Goal: Task Accomplishment & Management: Use online tool/utility

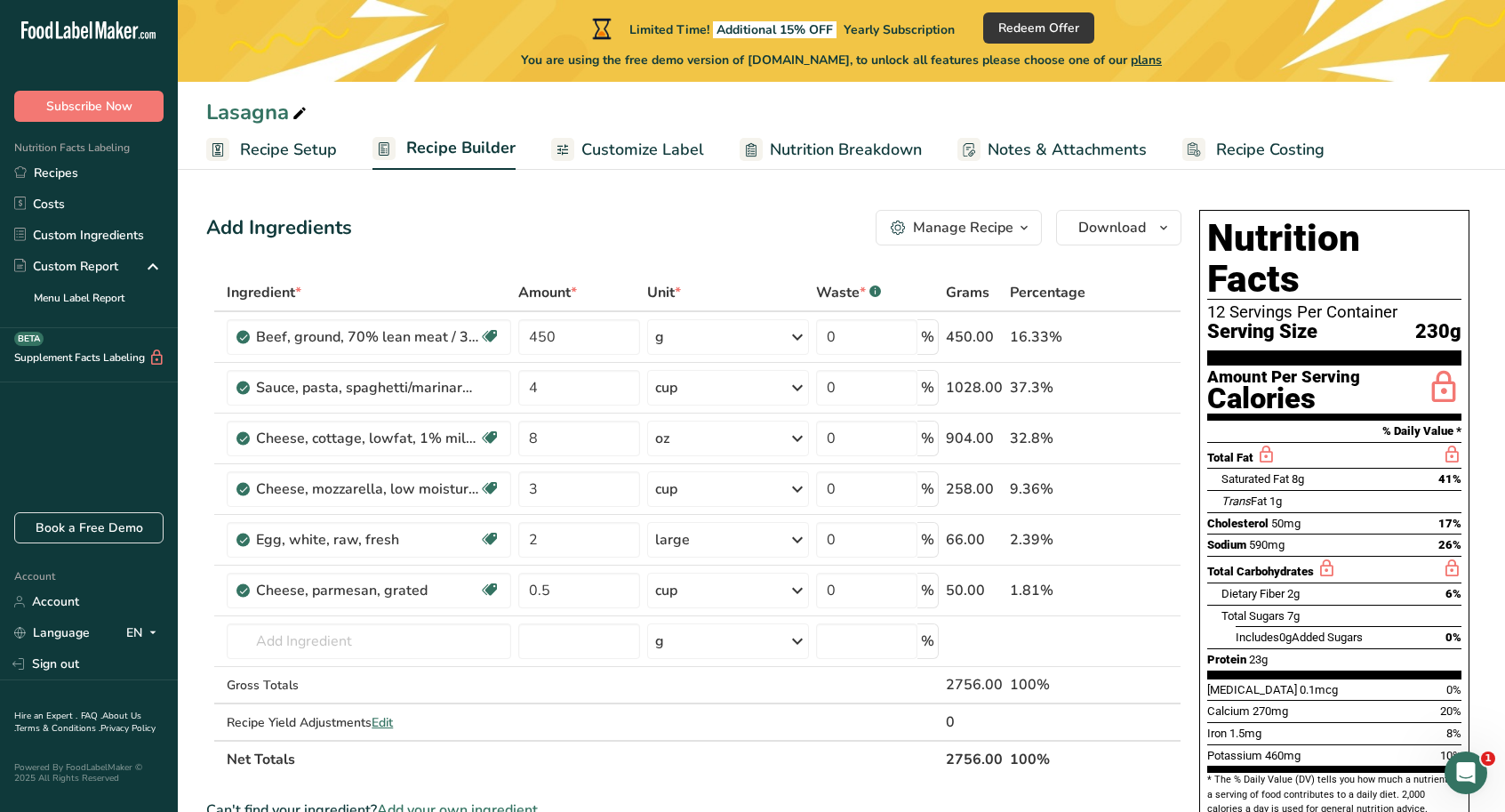
click at [663, 151] on span "Customize Label" at bounding box center [643, 150] width 122 height 24
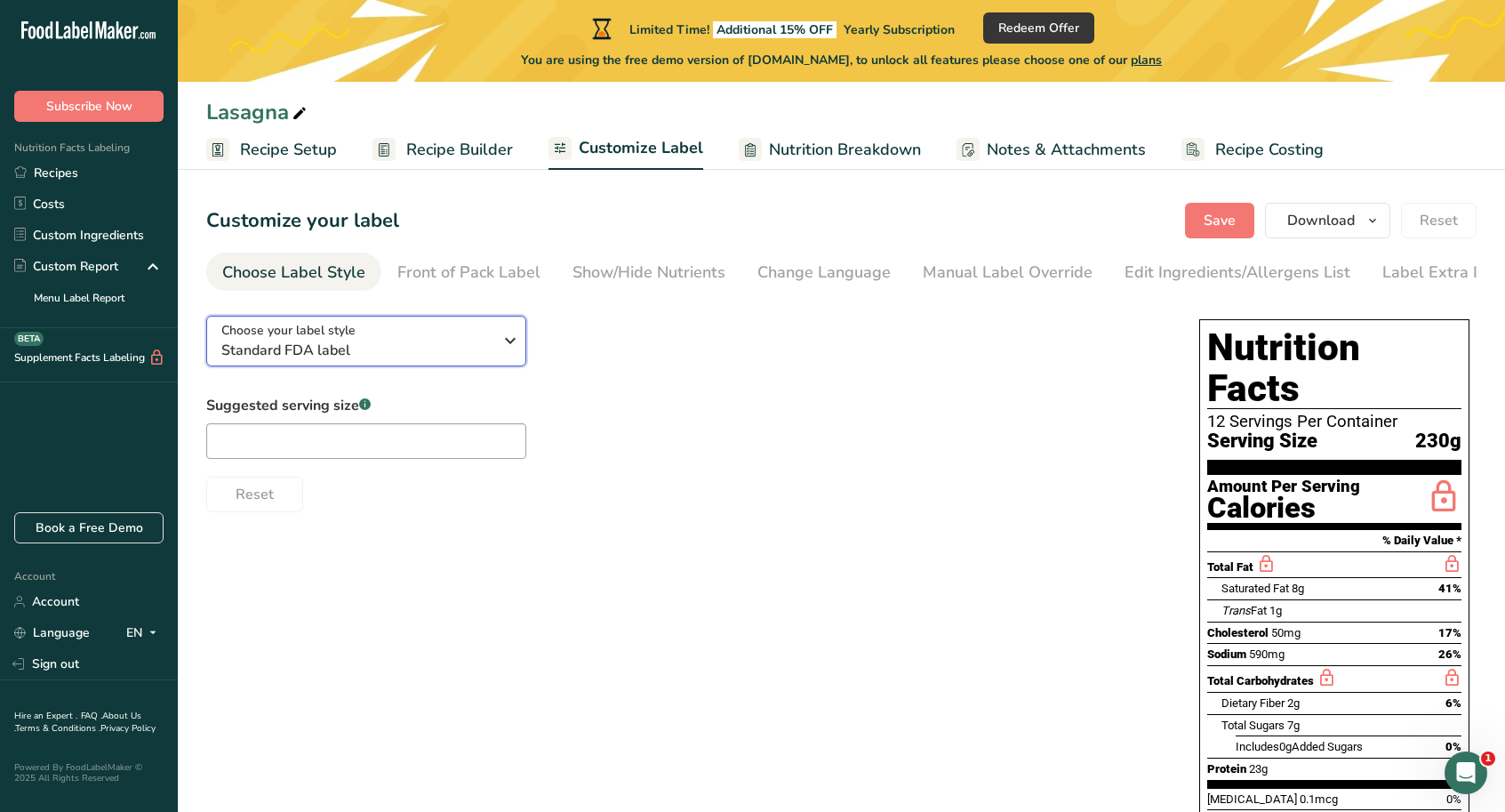
click at [497, 350] on div "Choose your label style Standard FDA label" at bounding box center [363, 341] width 284 height 40
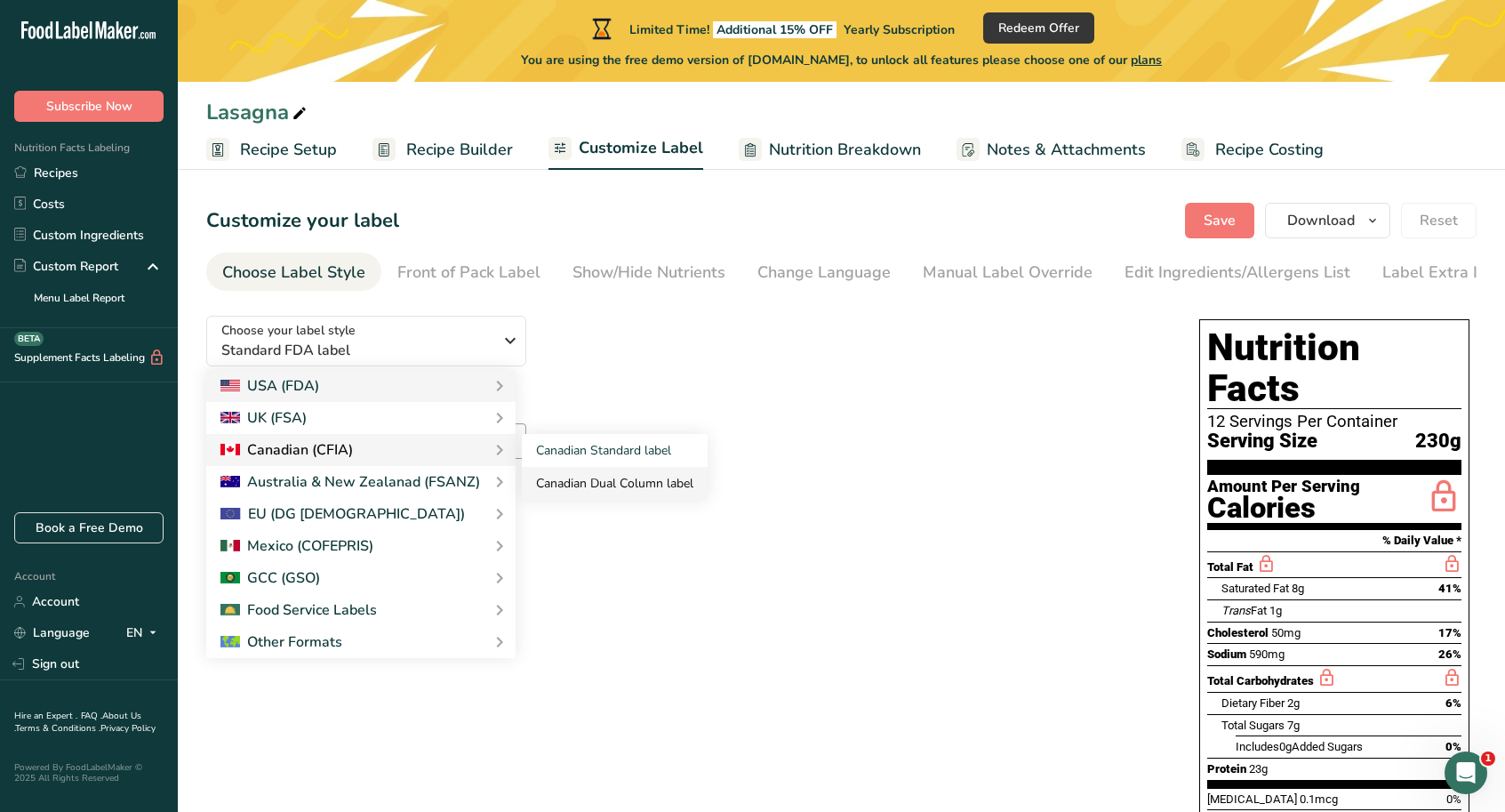
click at [570, 485] on link "Canadian Dual Column label" at bounding box center [615, 483] width 186 height 33
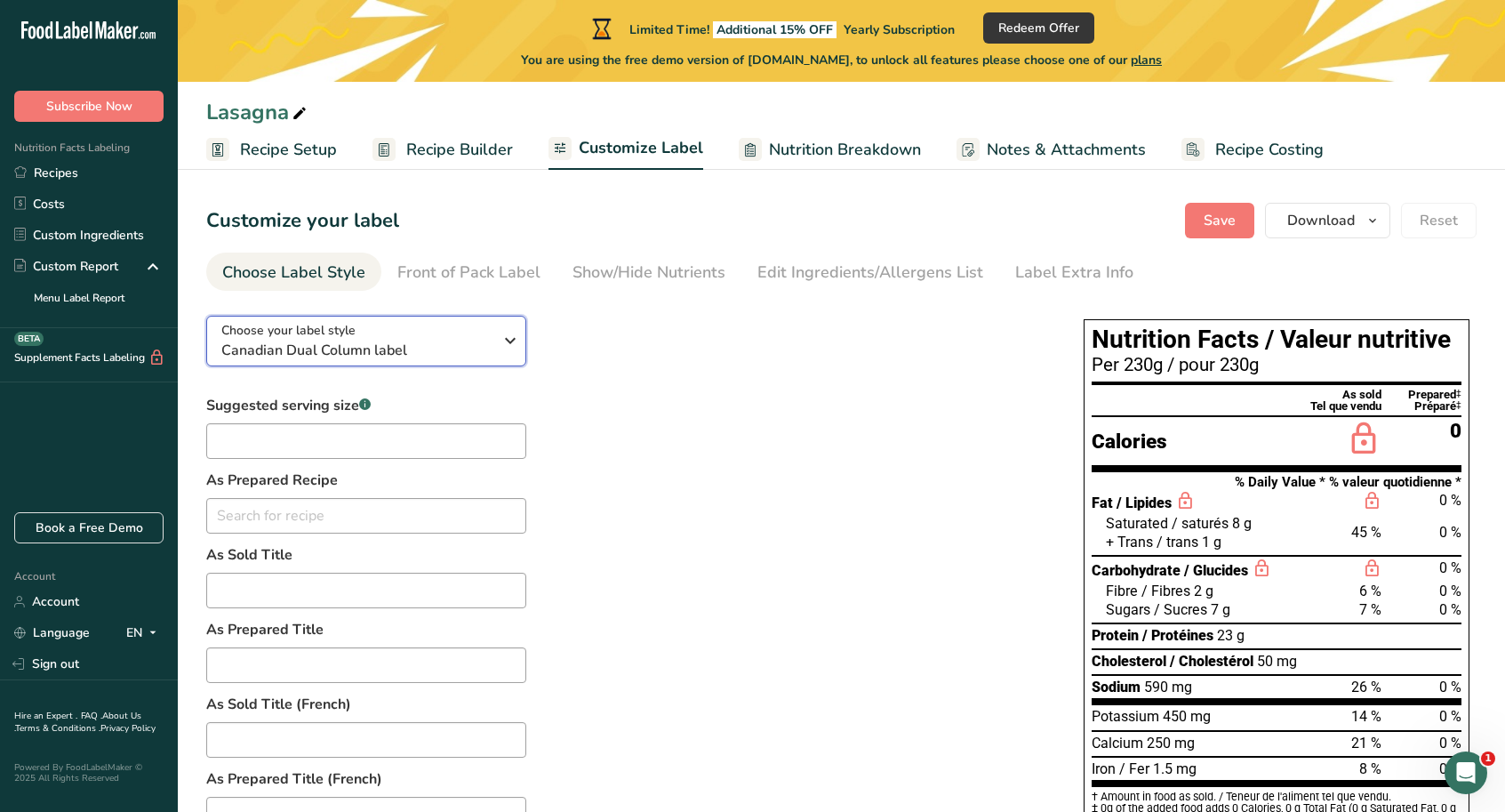
click at [499, 344] on div "Choose your label style Canadian Dual Column label" at bounding box center [363, 341] width 284 height 40
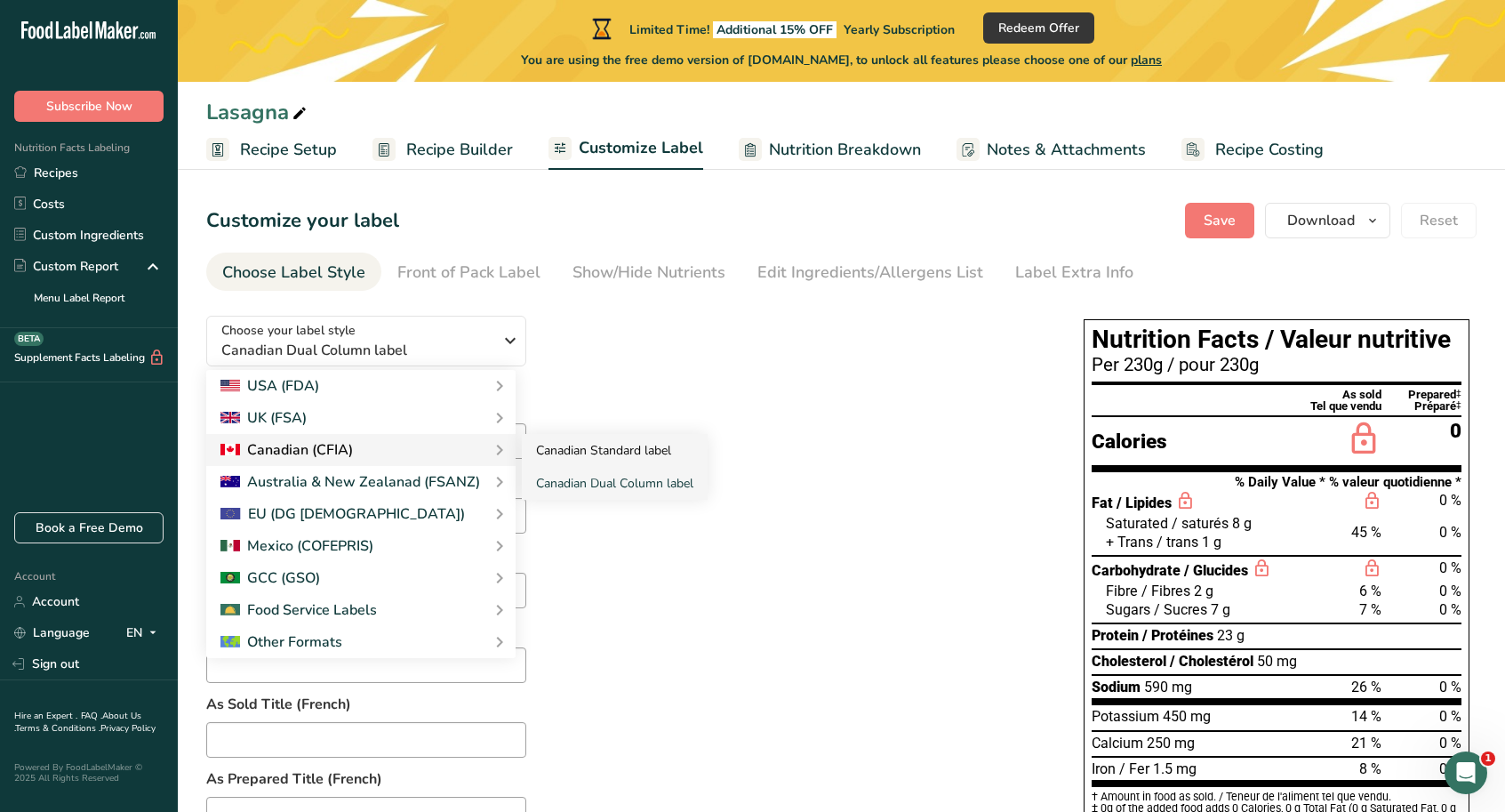
click at [569, 453] on link "Canadian Standard label" at bounding box center [615, 451] width 186 height 33
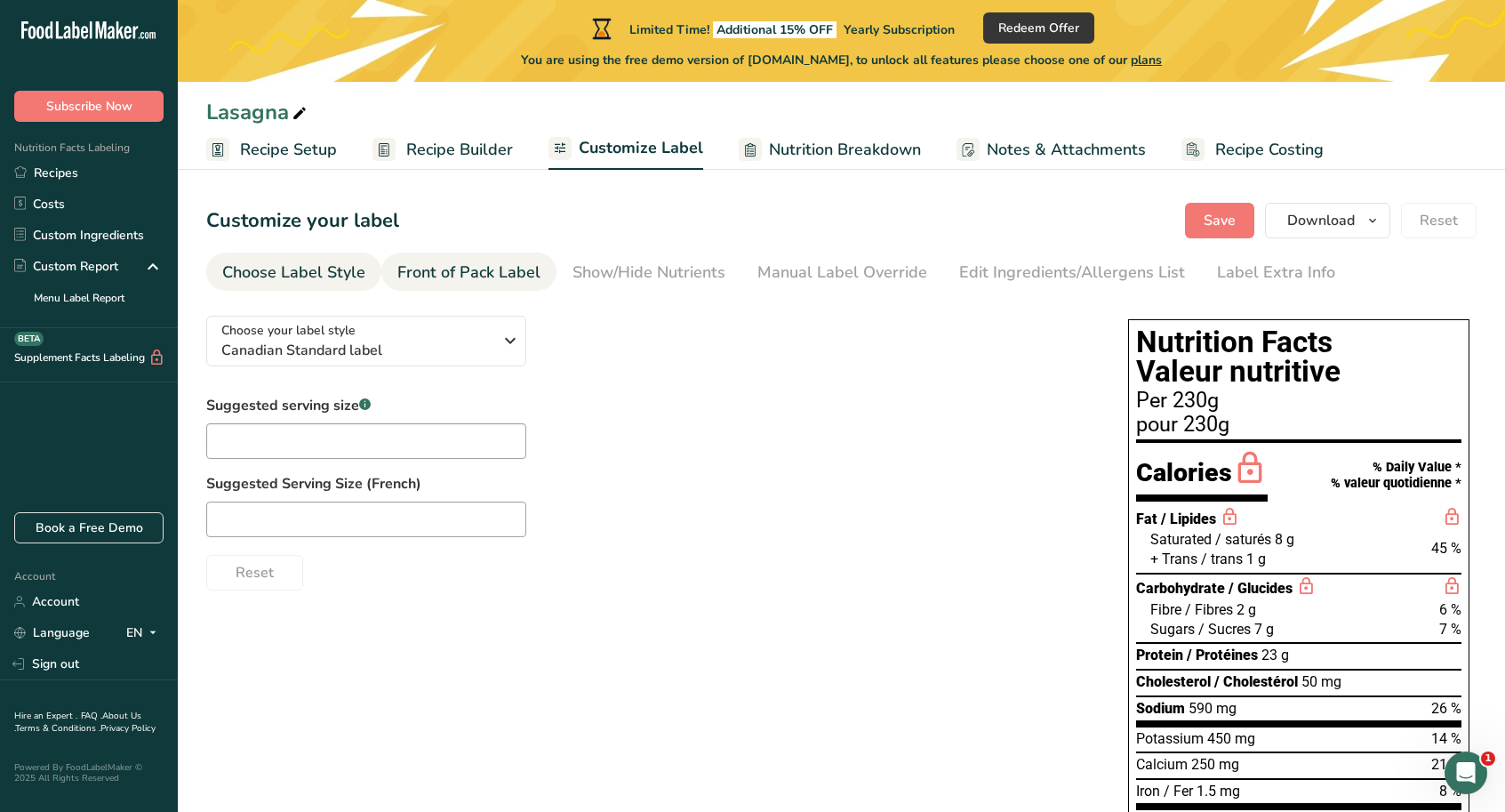
click at [500, 269] on div "Front of Pack Label" at bounding box center [469, 272] width 144 height 24
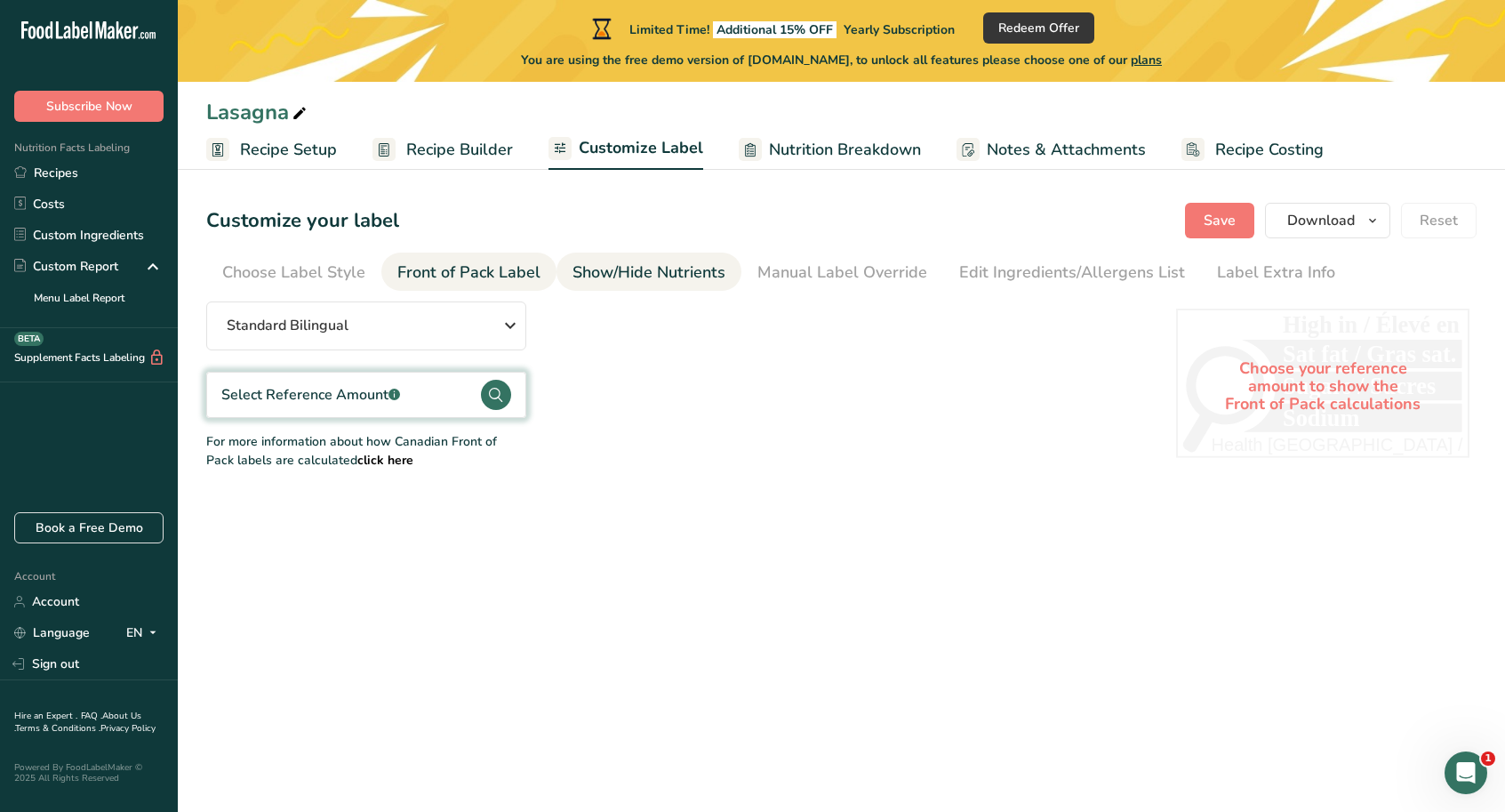
click at [654, 273] on div "Show/Hide Nutrients" at bounding box center [648, 272] width 153 height 24
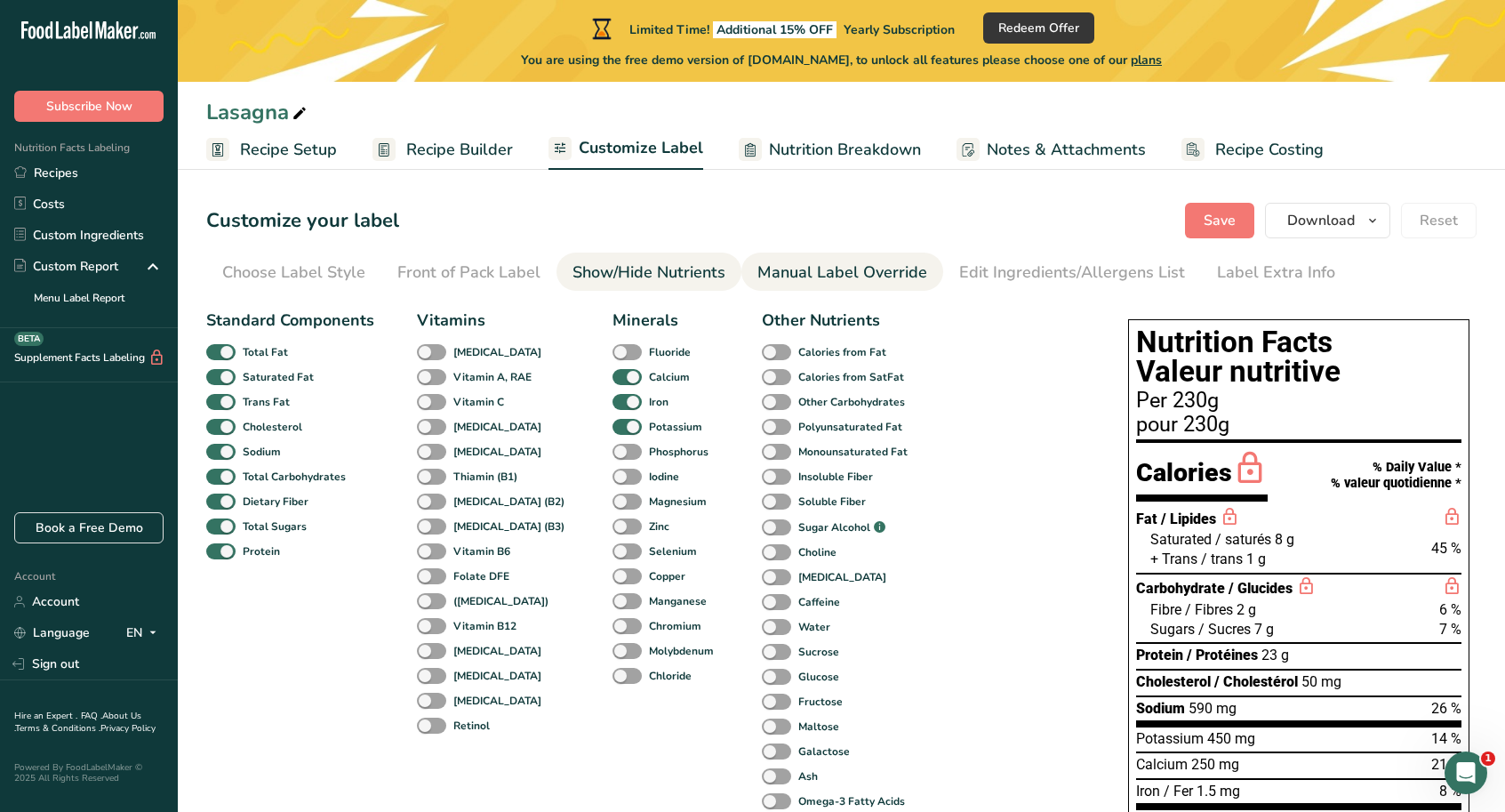
click at [809, 272] on div "Manual Label Override" at bounding box center [842, 272] width 169 height 24
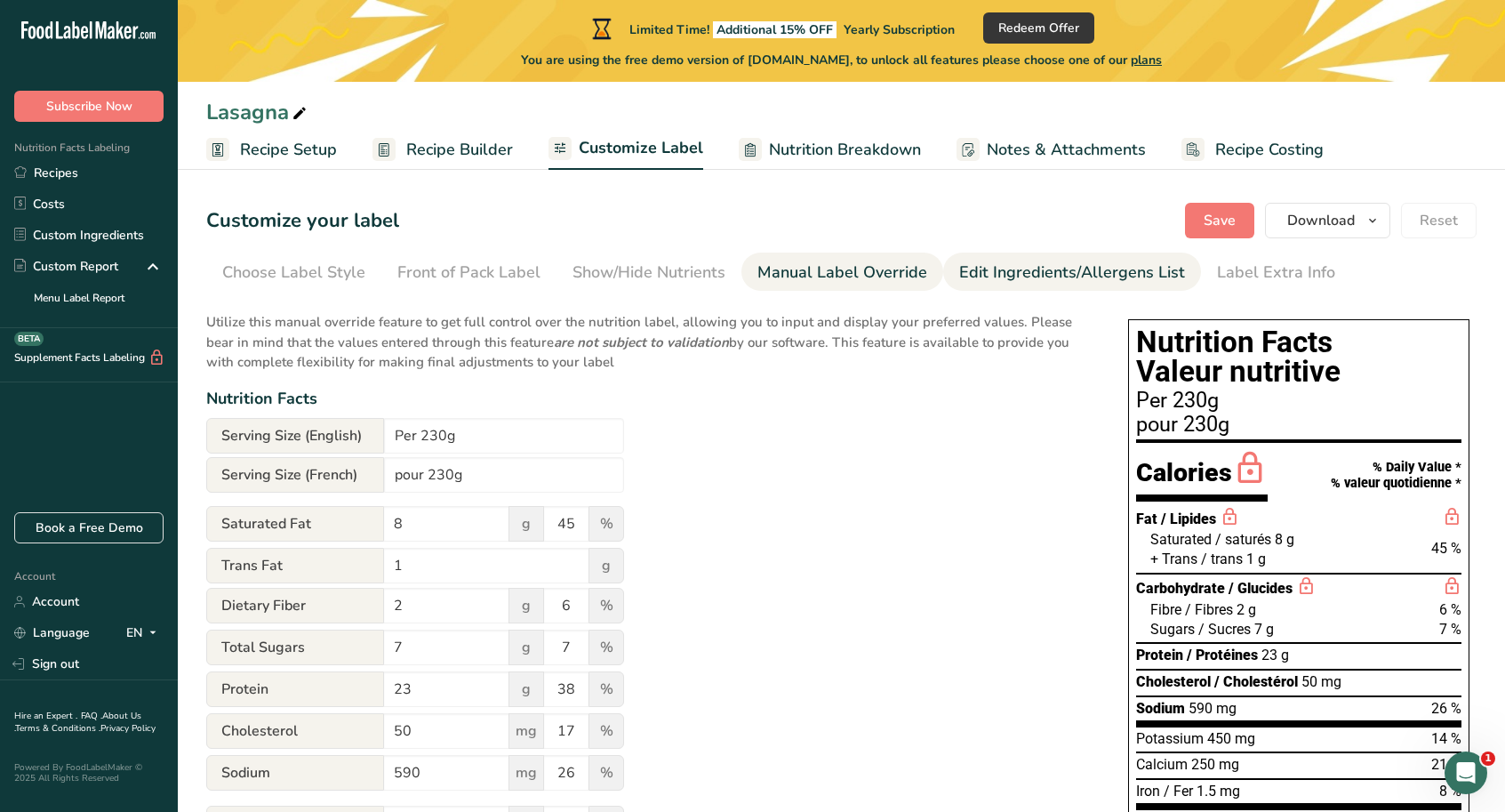
click at [1004, 272] on div "Edit Ingredients/Allergens List" at bounding box center [1072, 272] width 226 height 24
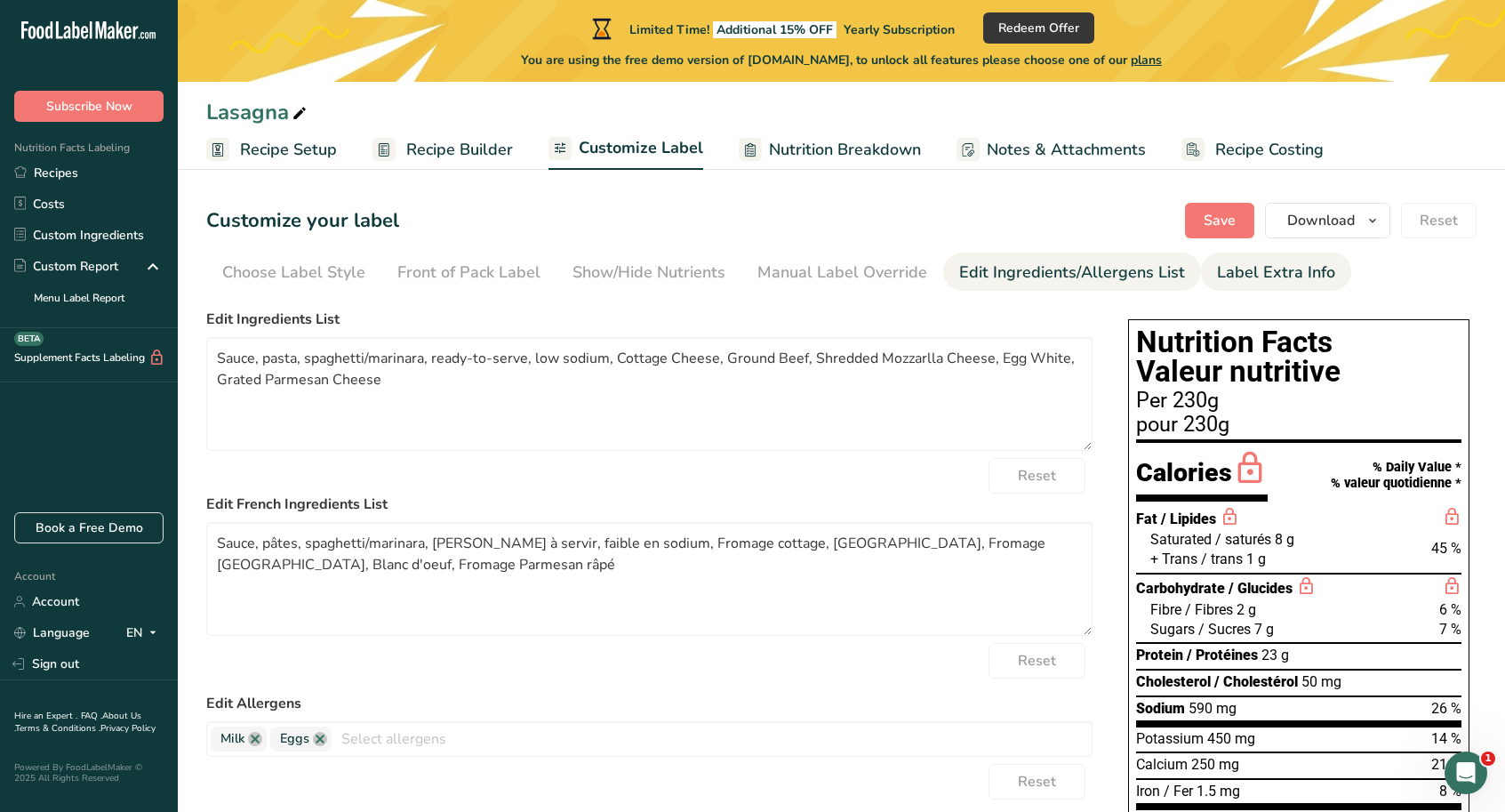
click at [1247, 266] on div "Label Extra Info" at bounding box center [1276, 272] width 119 height 24
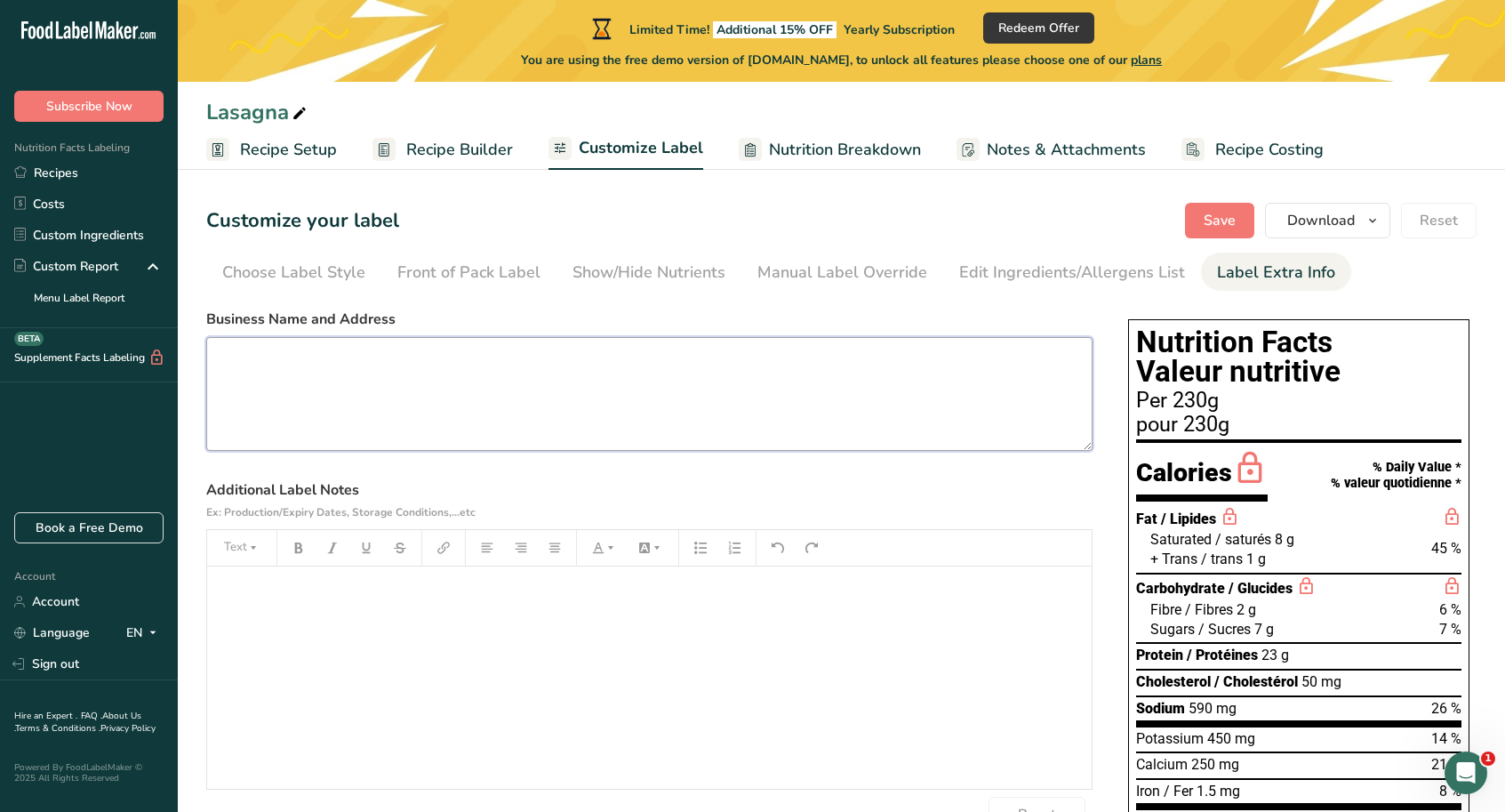
click at [471, 374] on textarea at bounding box center [649, 394] width 886 height 114
type textarea "b"
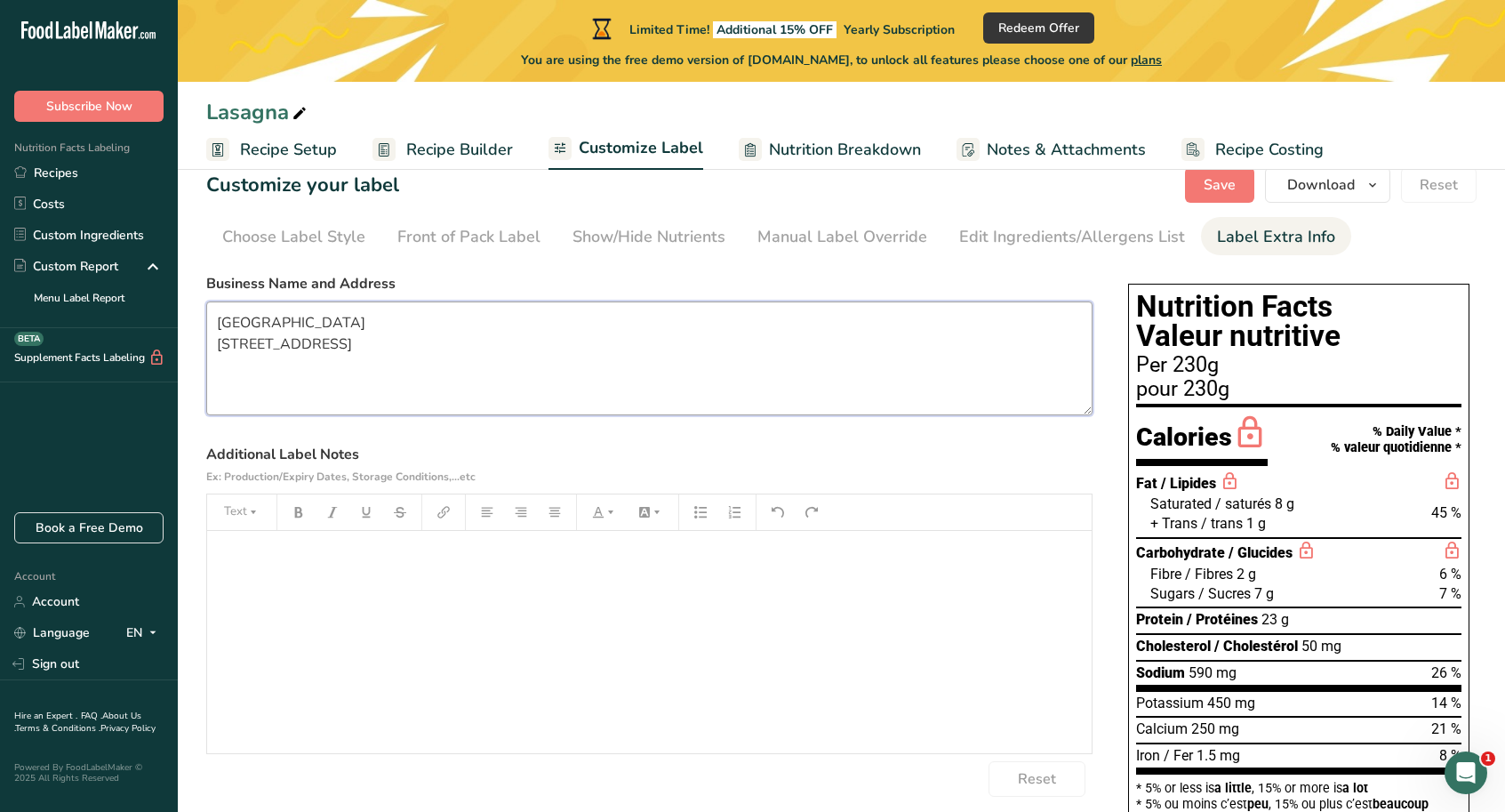
scroll to position [33, 0]
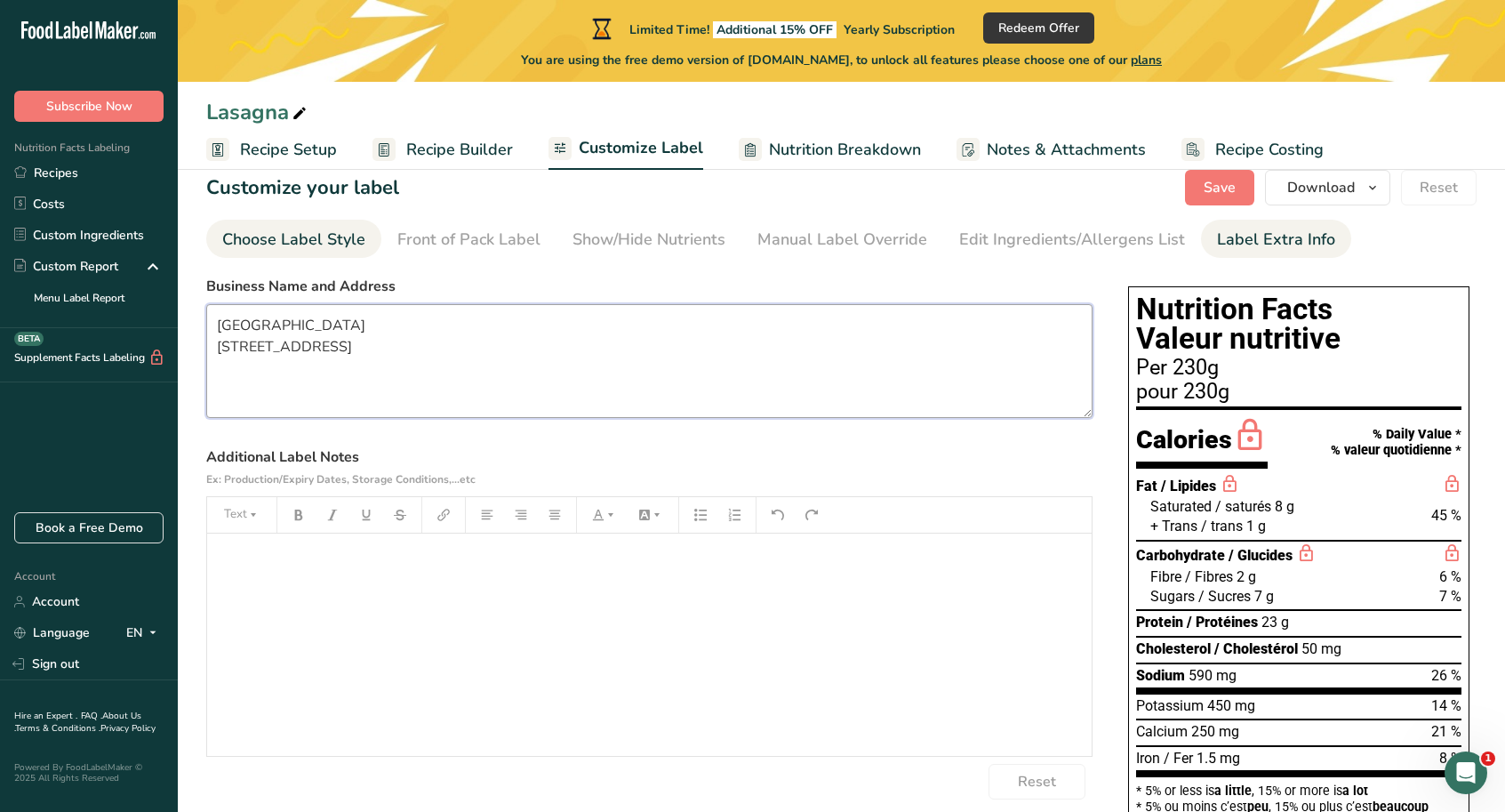
type textarea "[GEOGRAPHIC_DATA] [STREET_ADDRESS]"
click at [323, 232] on div "Choose Label Style" at bounding box center [294, 240] width 144 height 24
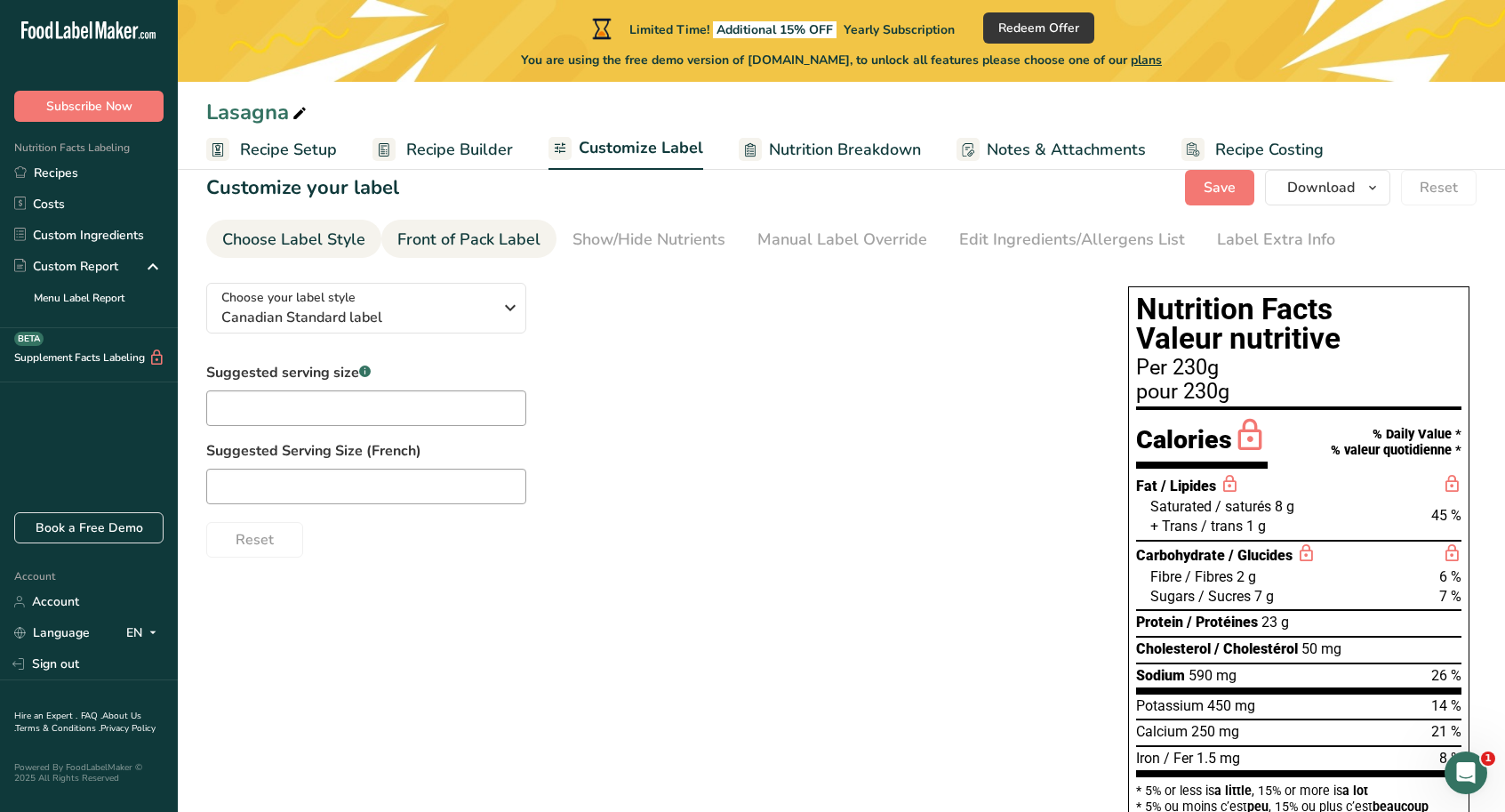
click at [440, 237] on div "Front of Pack Label" at bounding box center [469, 240] width 144 height 24
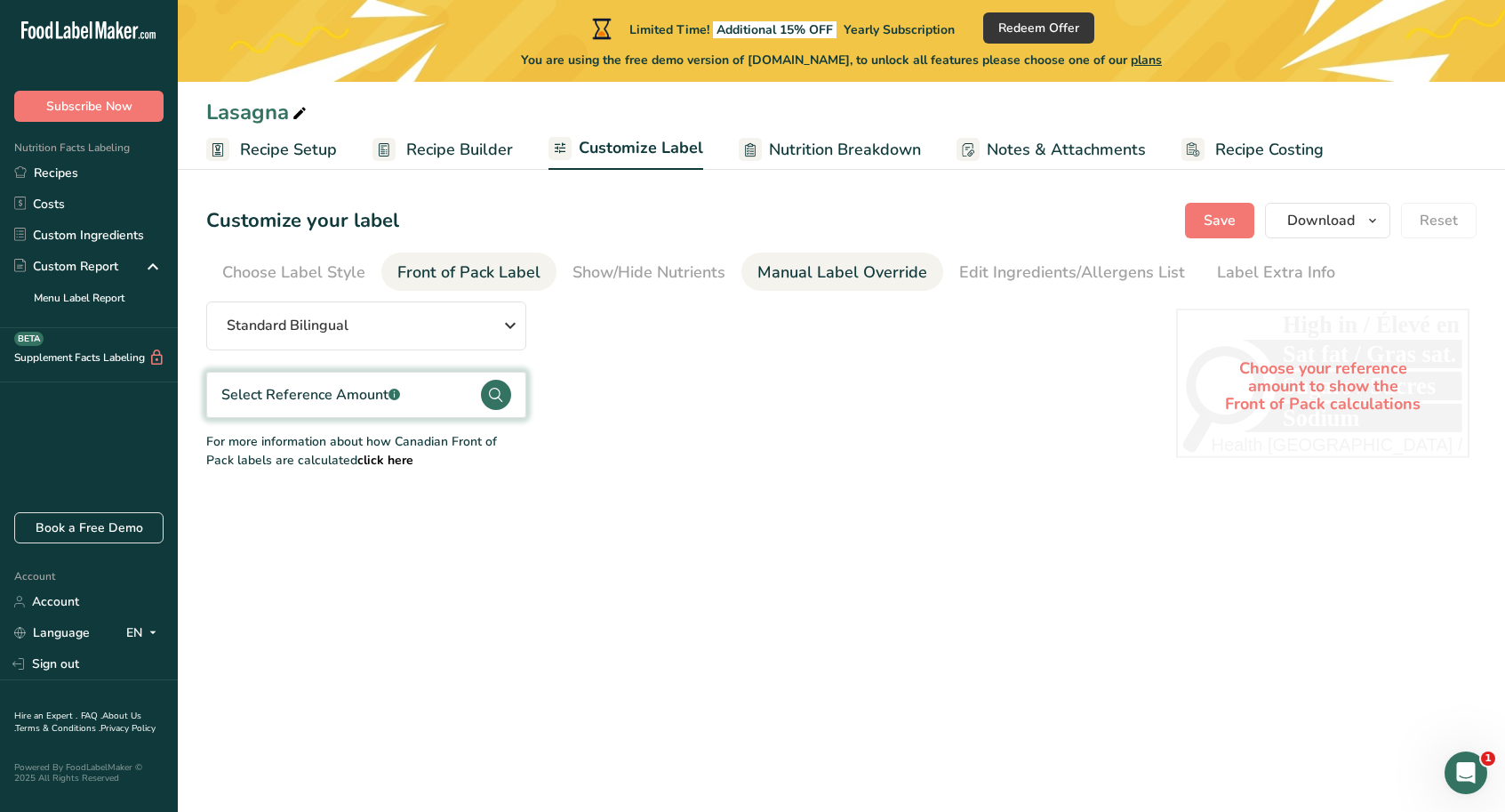
click at [821, 269] on div "Manual Label Override" at bounding box center [842, 272] width 169 height 24
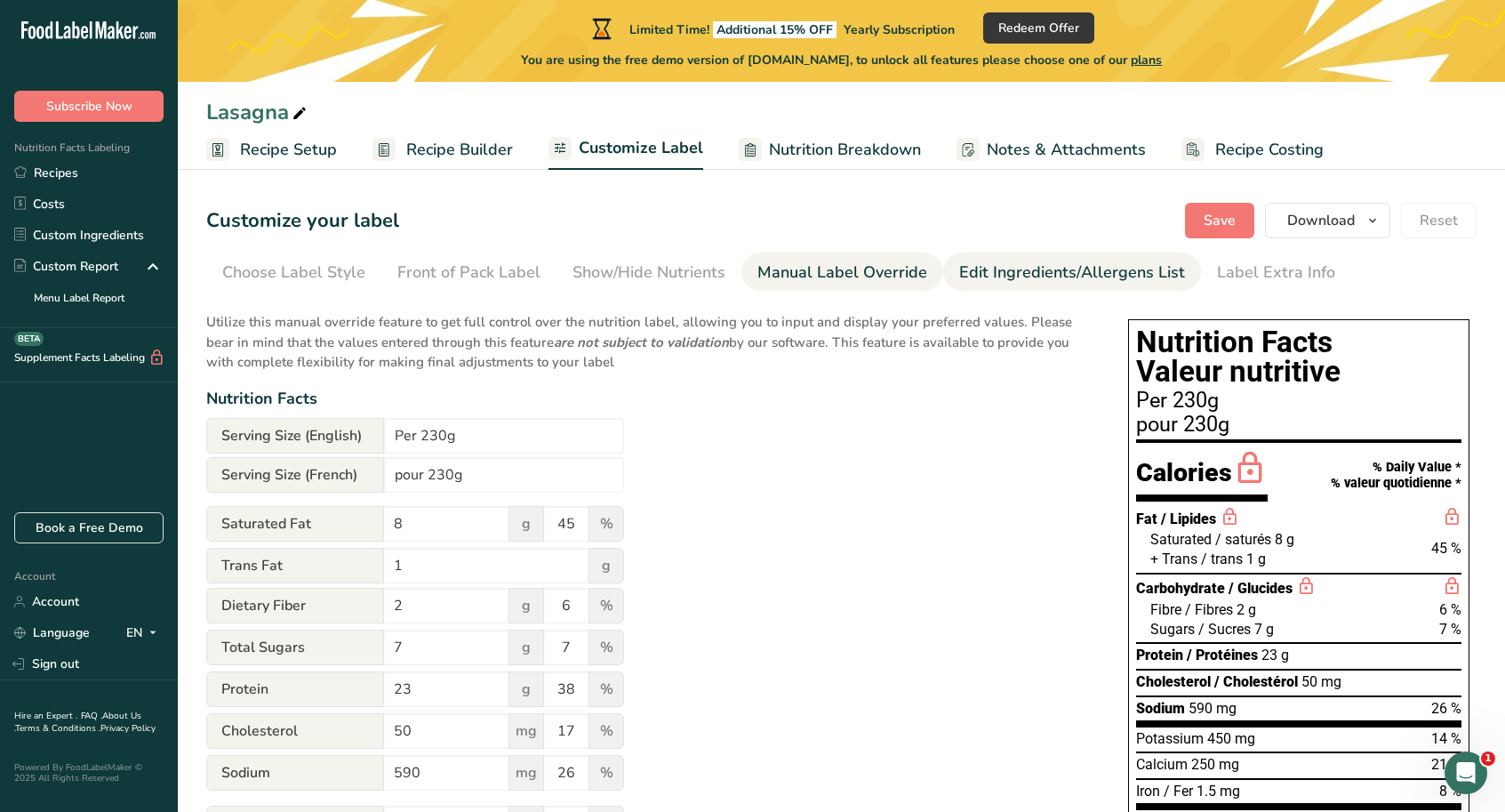
click at [990, 273] on div "Edit Ingredients/Allergens List" at bounding box center [1072, 272] width 226 height 24
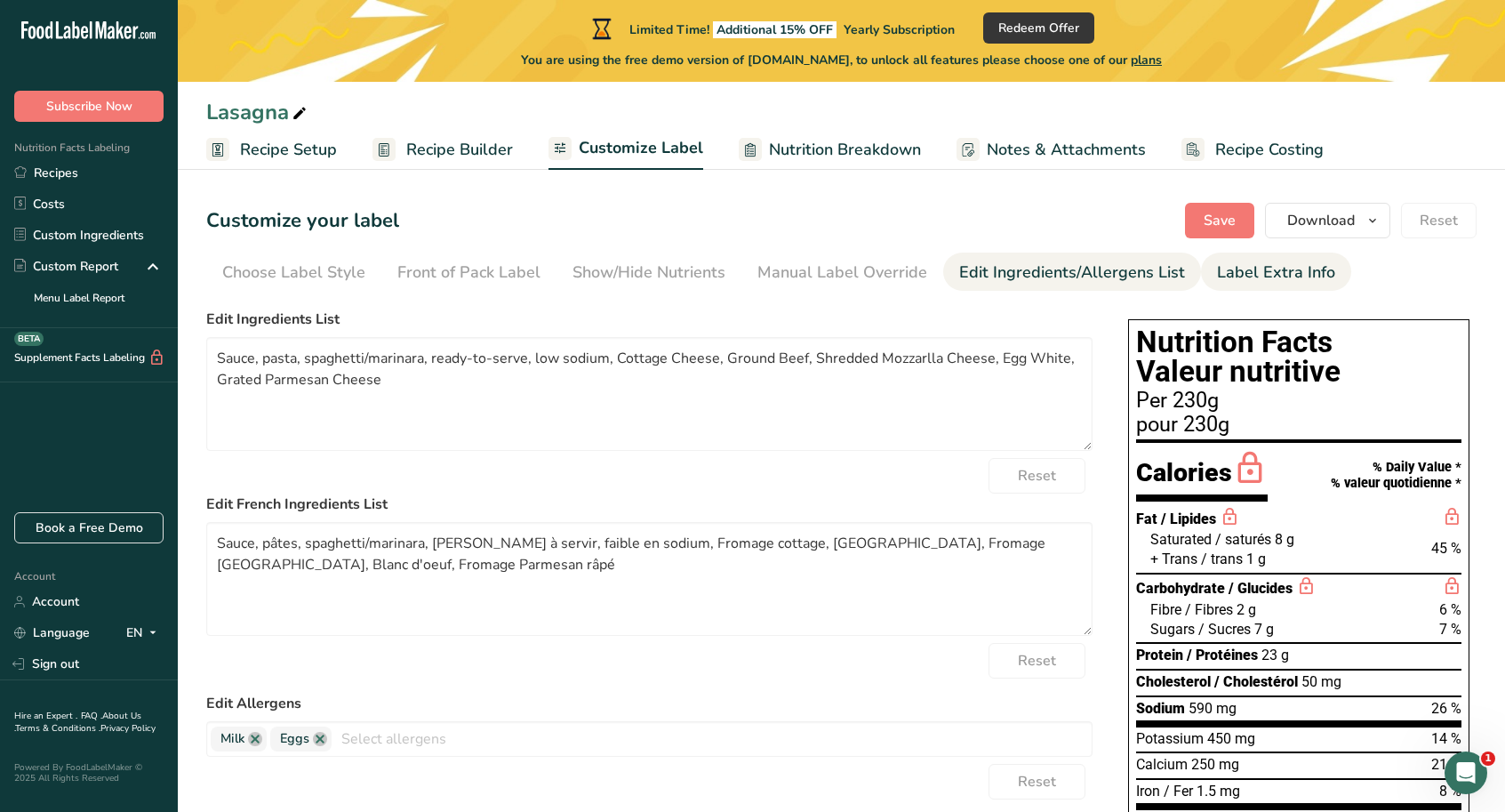
click at [1242, 277] on div "Label Extra Info" at bounding box center [1276, 272] width 119 height 24
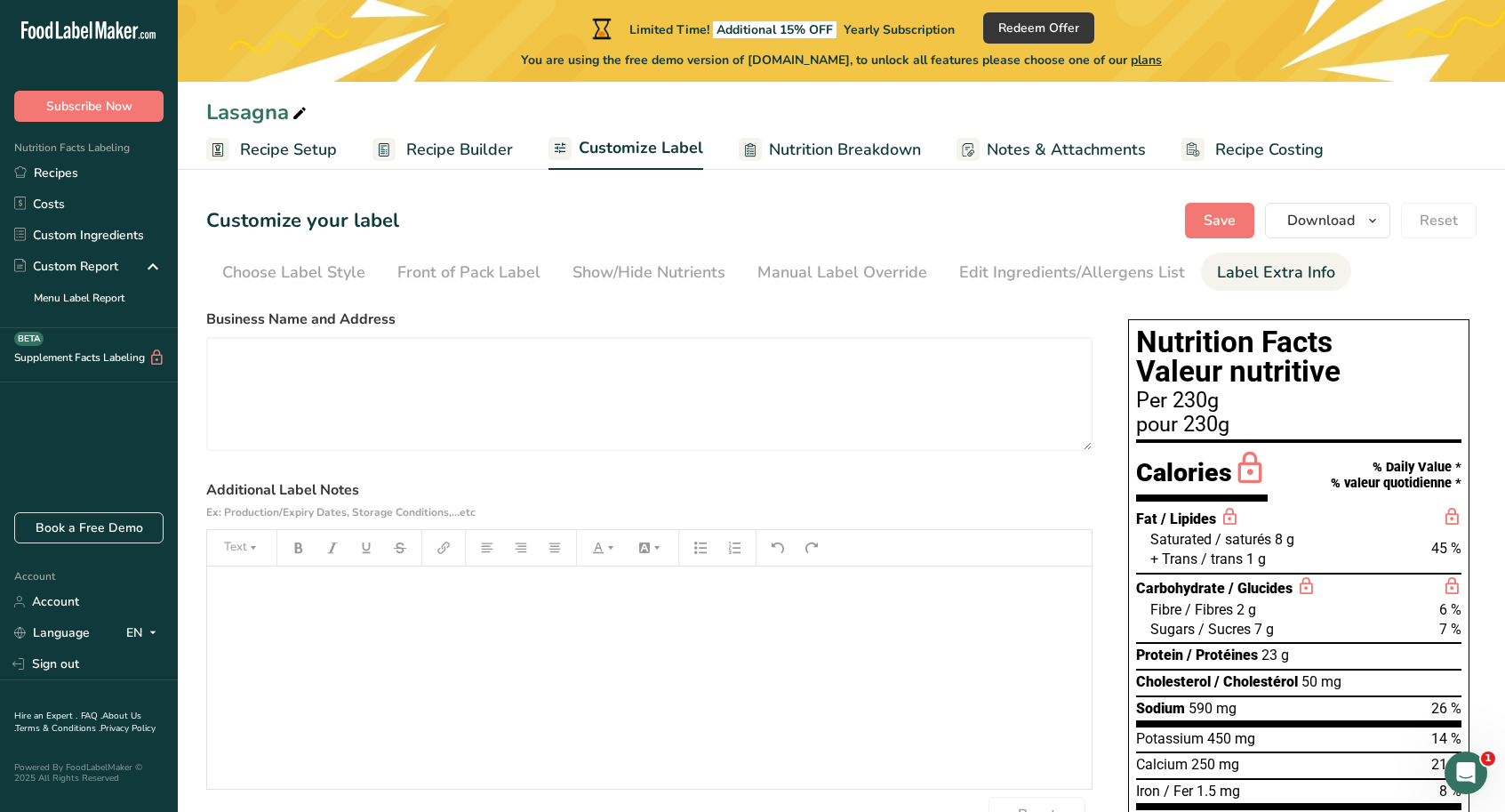
click at [1044, 144] on span "Notes & Attachments" at bounding box center [1067, 150] width 159 height 24
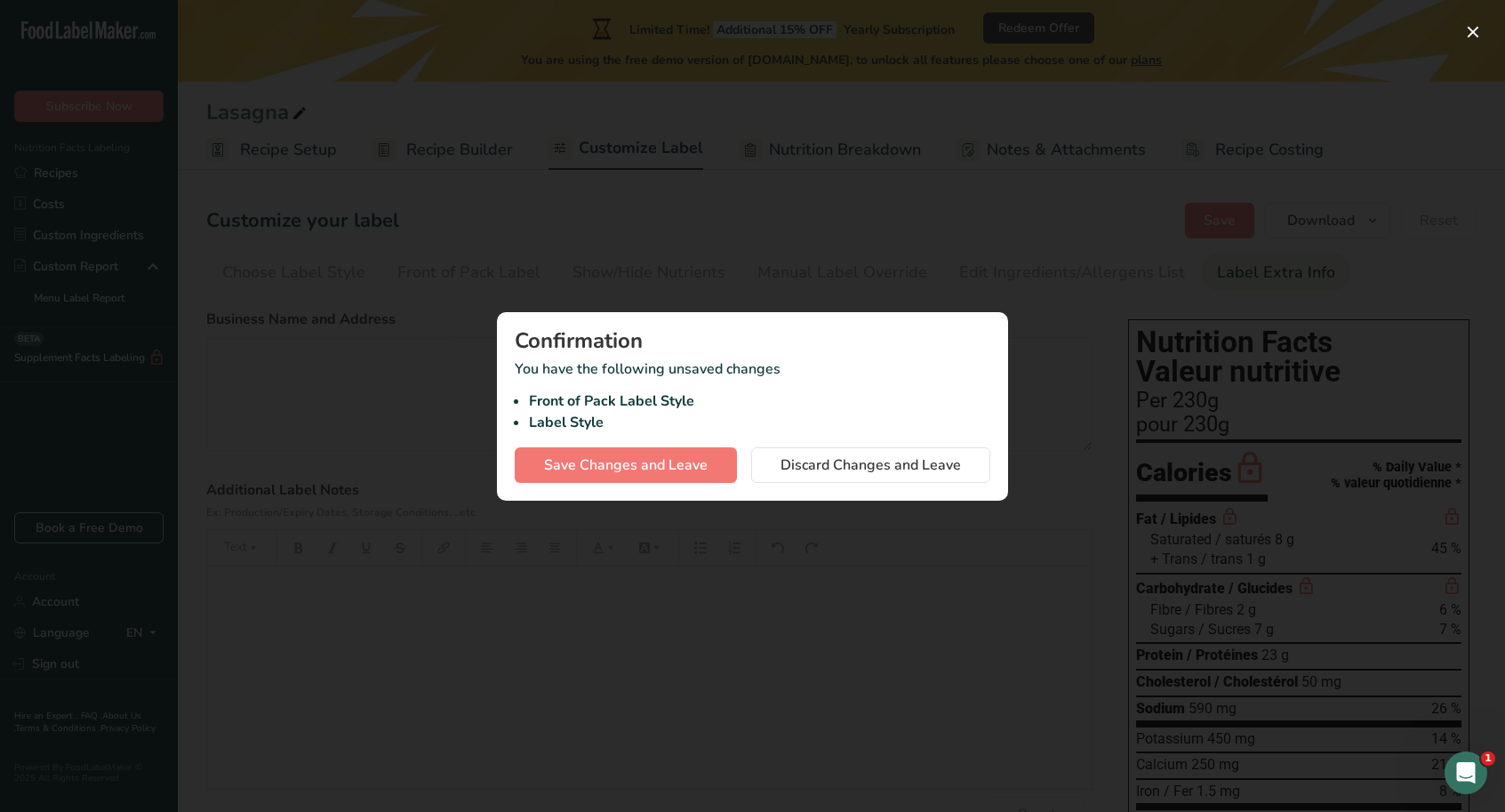
click at [863, 235] on div at bounding box center [752, 406] width 1505 height 812
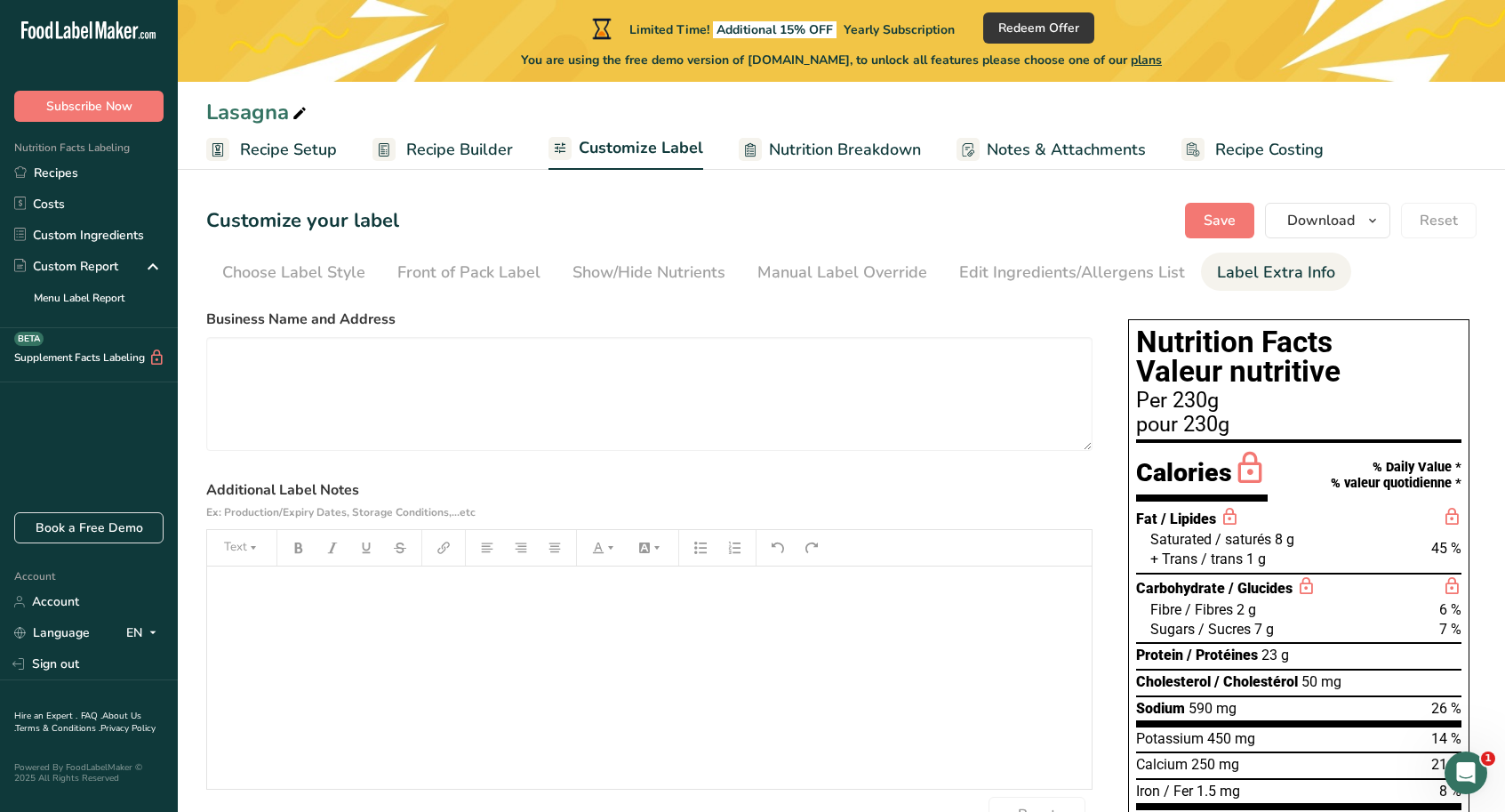
click at [1230, 151] on span "Recipe Costing" at bounding box center [1269, 150] width 108 height 24
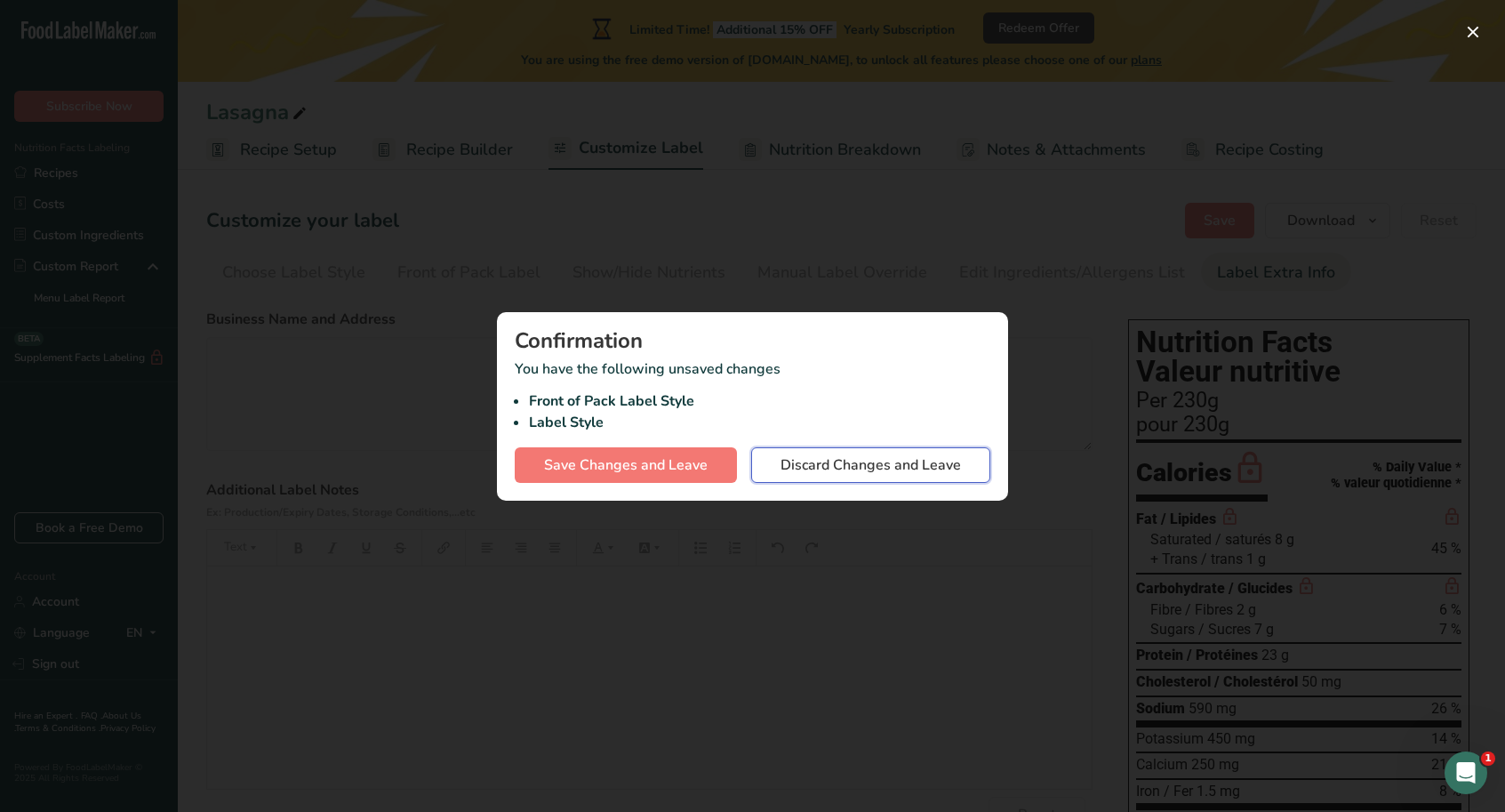
click at [835, 466] on span "Discard Changes and Leave" at bounding box center [871, 465] width 181 height 21
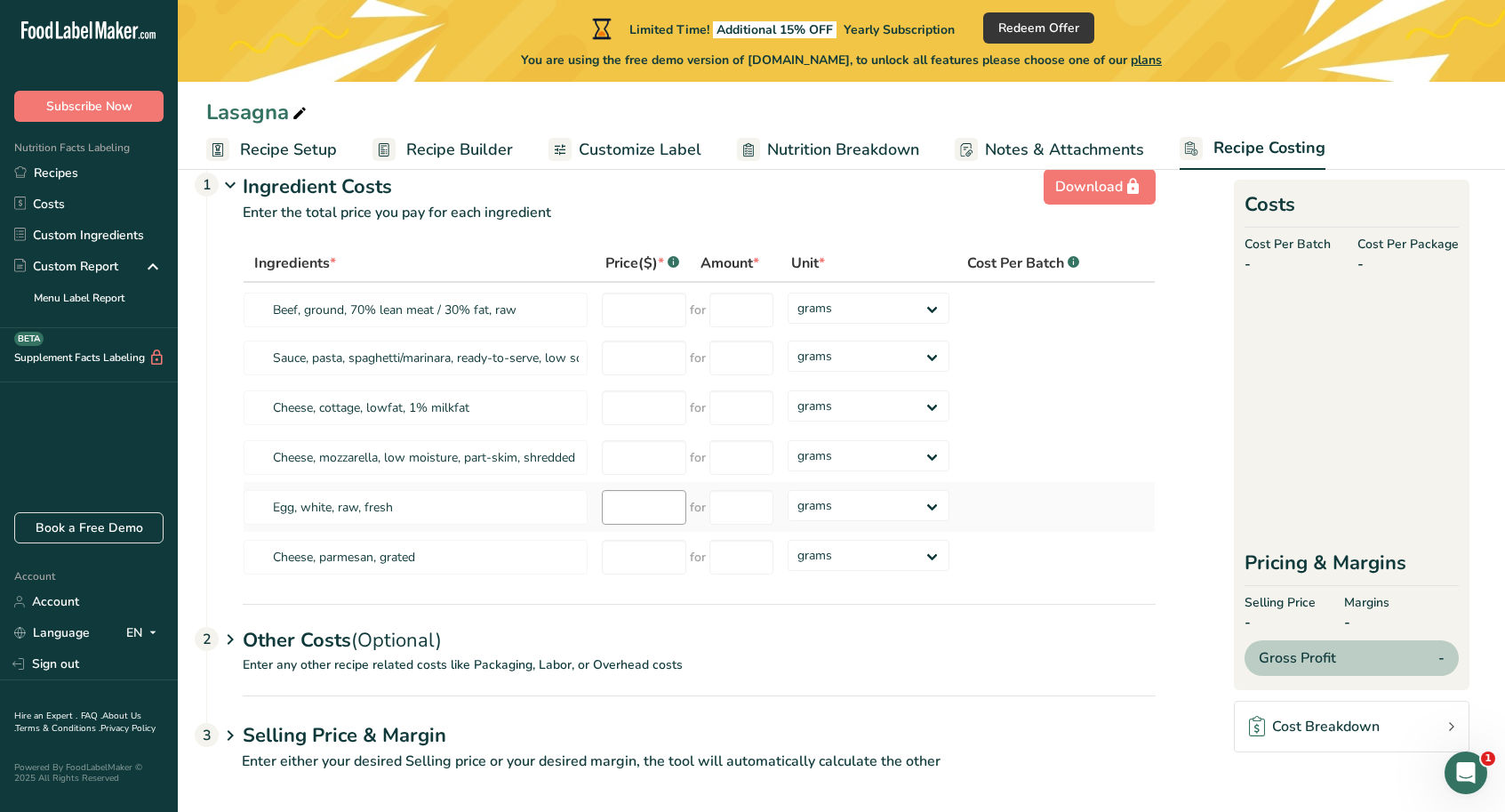
scroll to position [51, 0]
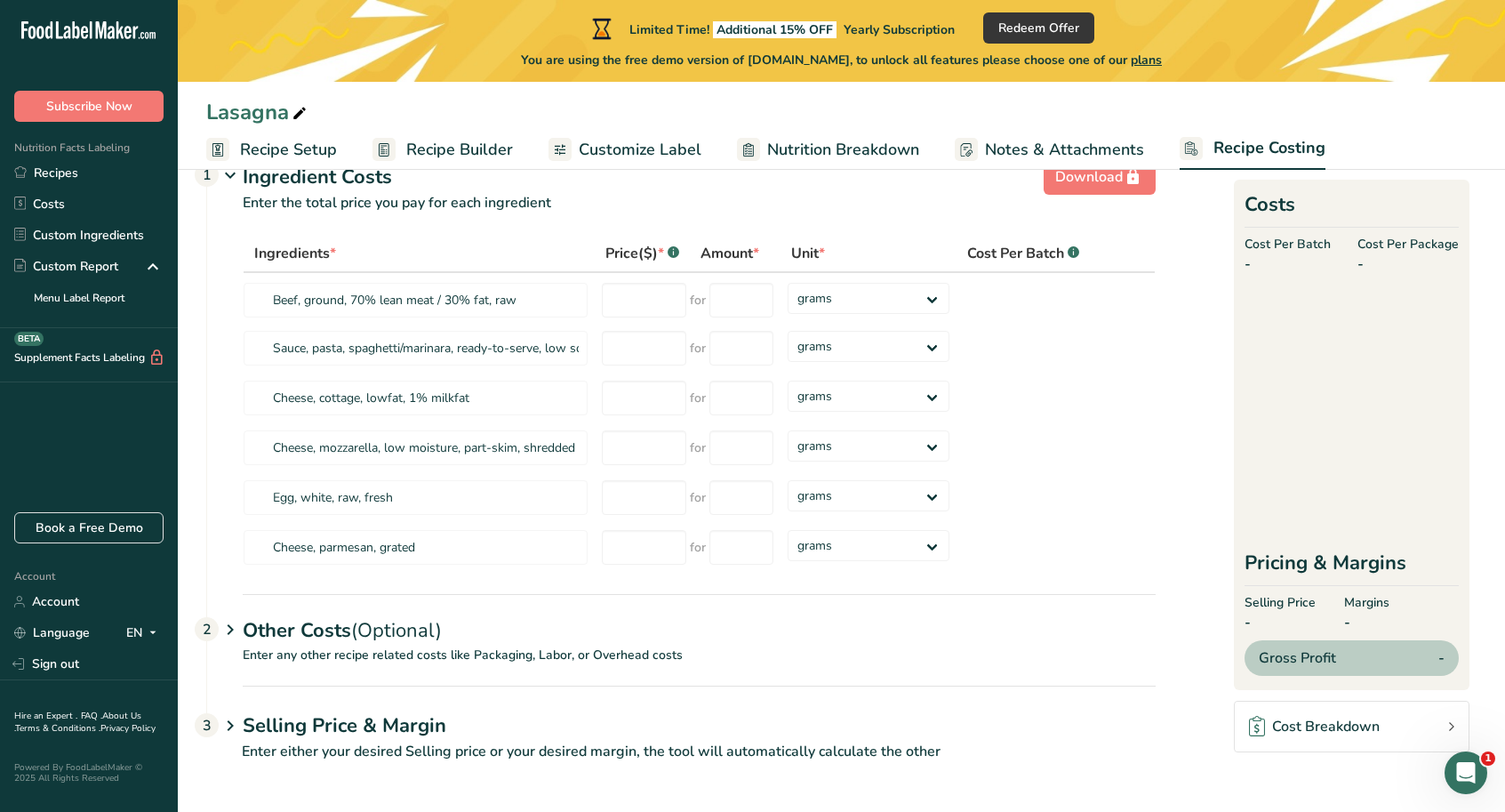
click at [1312, 724] on div "Cost Breakdown" at bounding box center [1314, 726] width 131 height 21
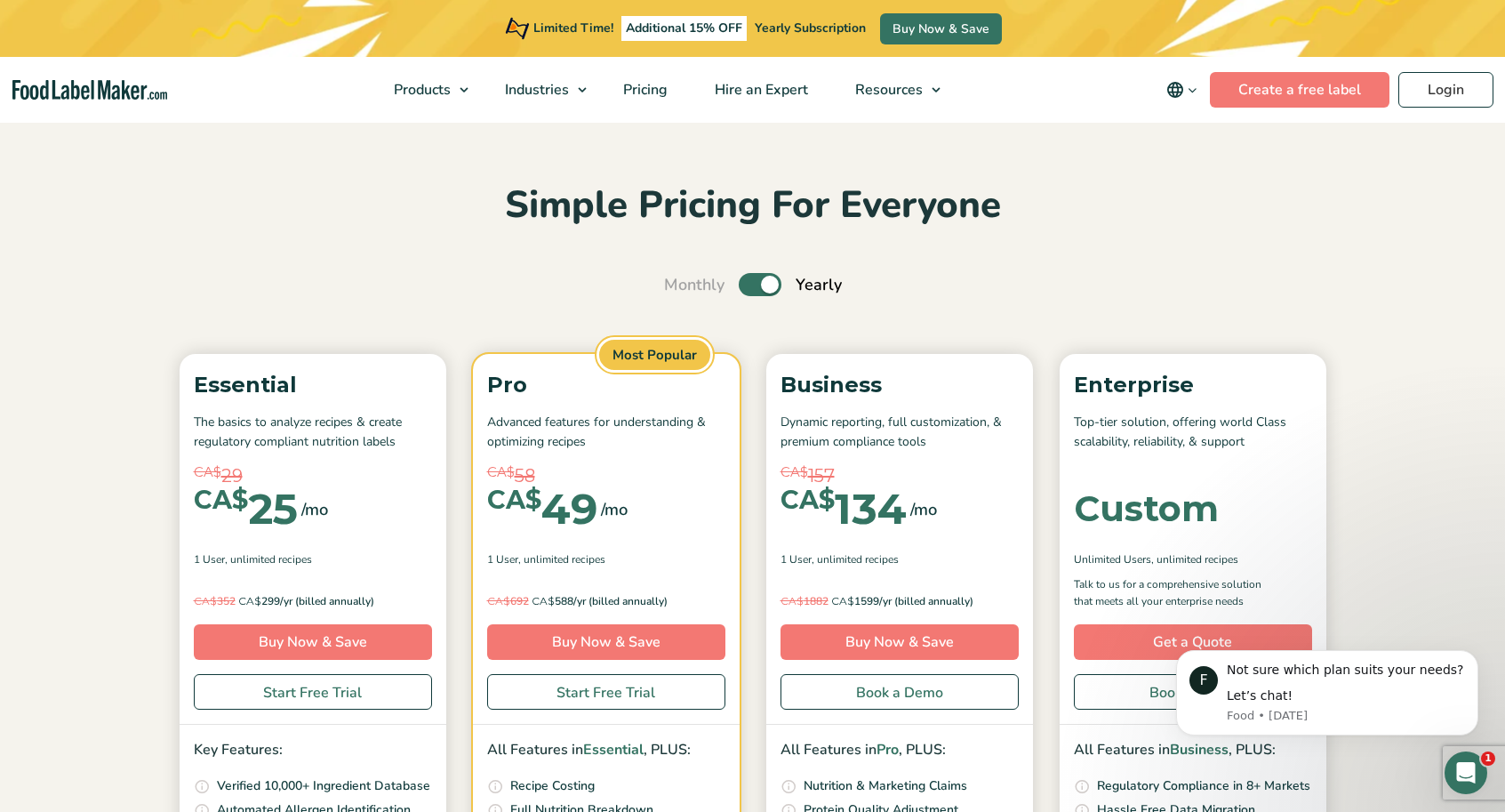
scroll to position [23, 0]
